Goal: Check status: Check status

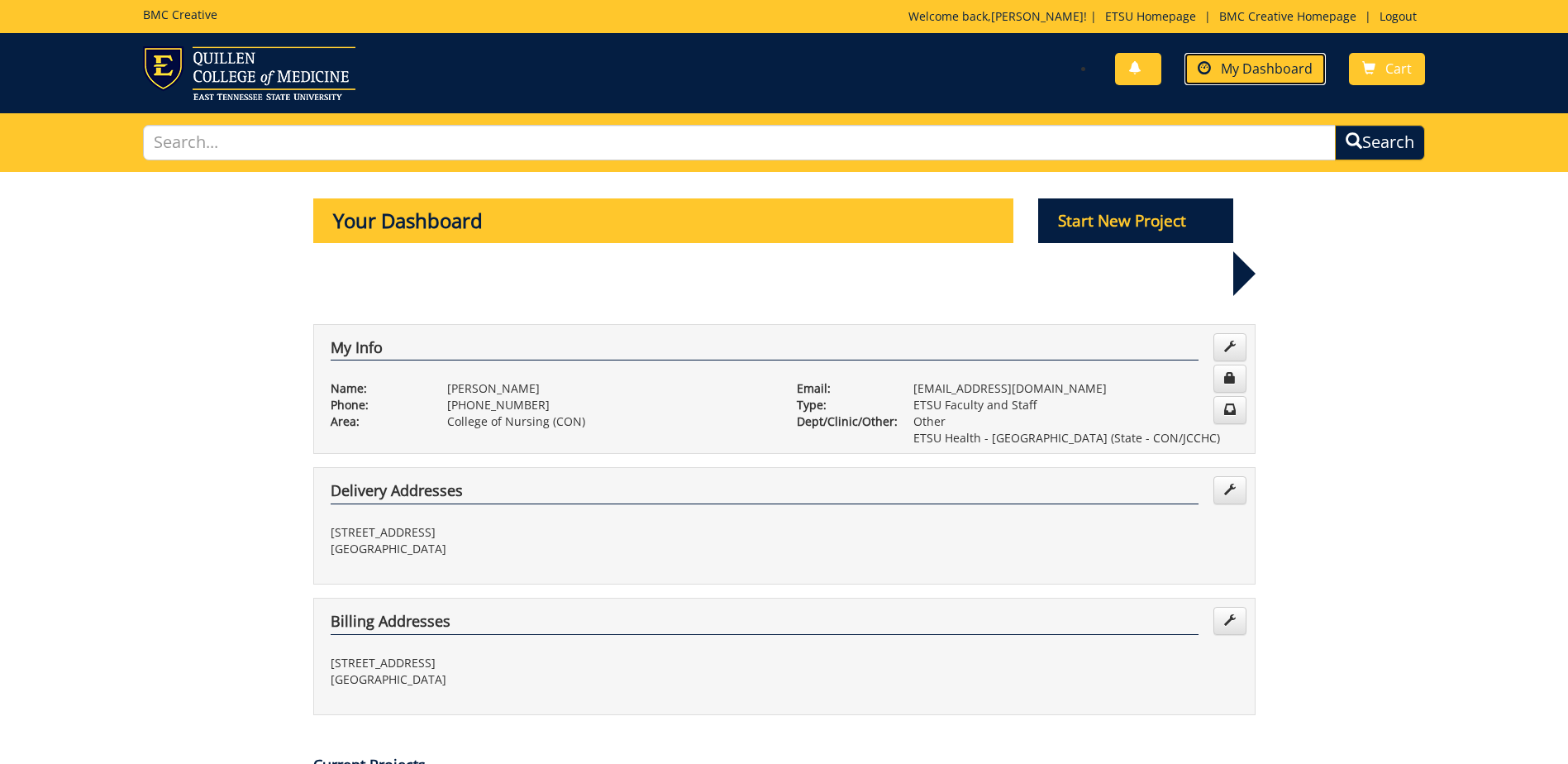
drag, startPoint x: 0, startPoint y: 0, endPoint x: 1290, endPoint y: 69, distance: 1291.8
click at [1290, 69] on span "My Dashboard" at bounding box center [1267, 69] width 92 height 19
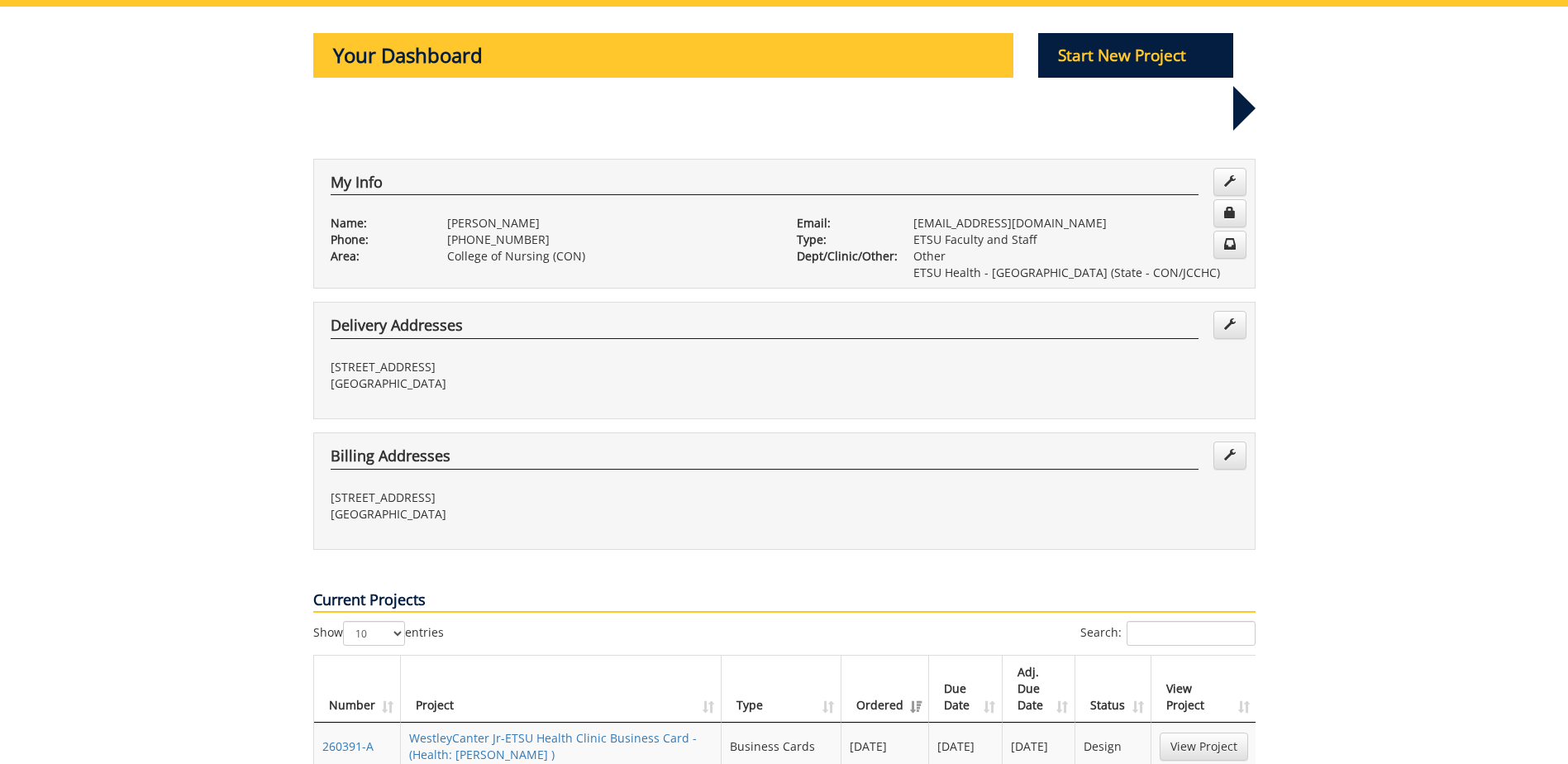
scroll to position [414, 0]
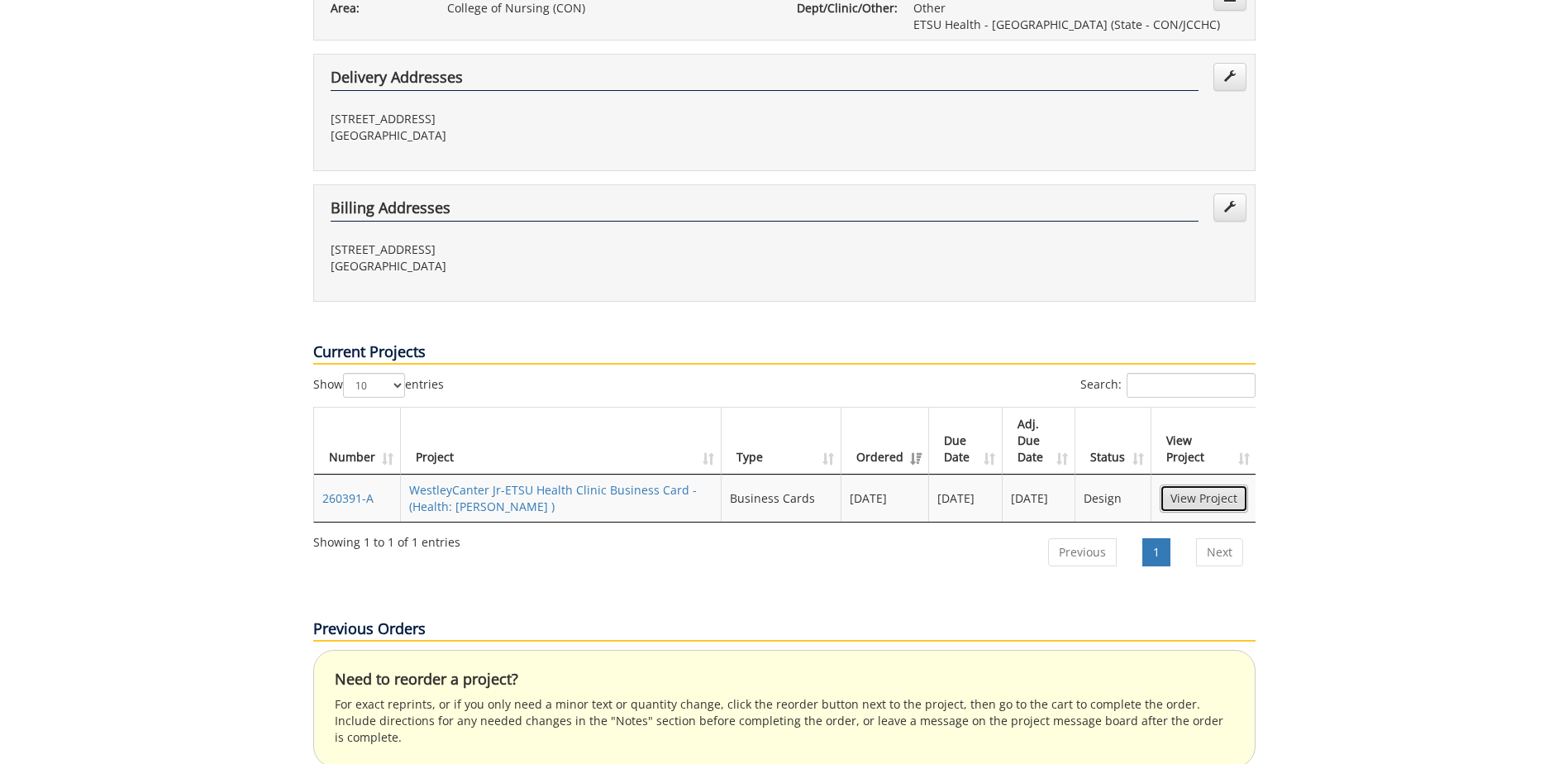
click at [1194, 484] on link "View Project" at bounding box center [1204, 498] width 88 height 28
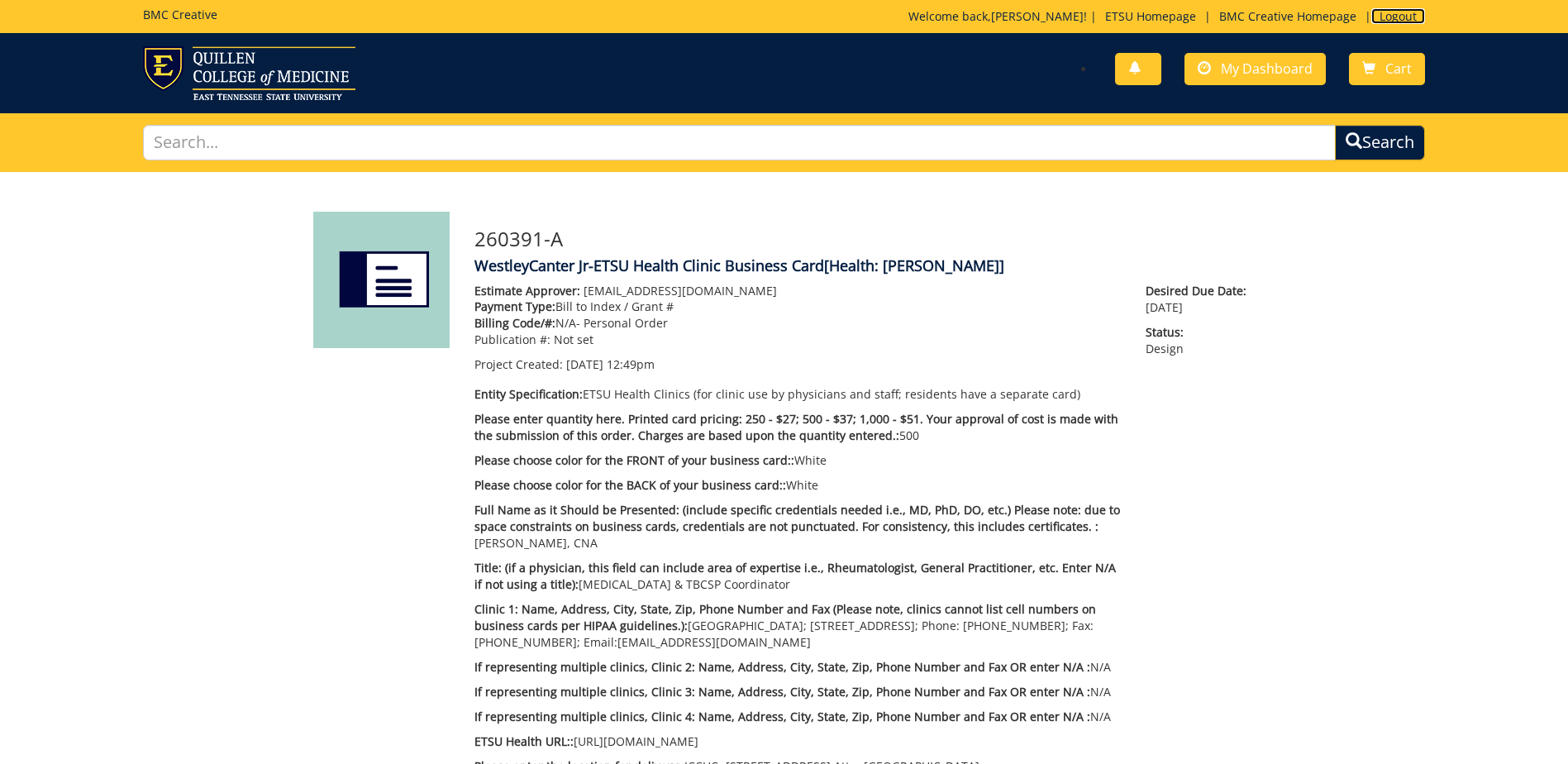
click at [1397, 17] on link "Logout" at bounding box center [1398, 16] width 54 height 16
